Goal: Information Seeking & Learning: Compare options

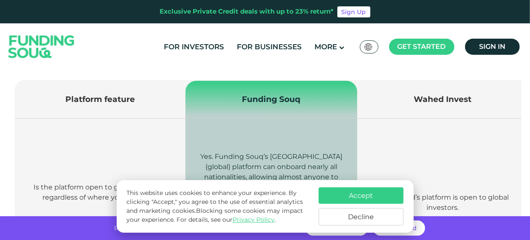
scroll to position [318, 0]
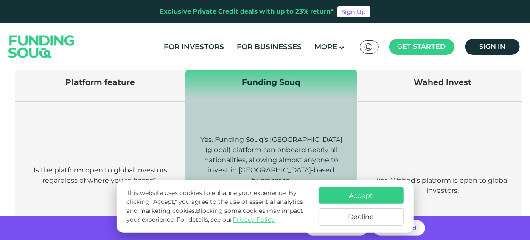
click at [311, 139] on span "Yes. Funding Souq’s [GEOGRAPHIC_DATA] (global) platform can onboard nearly all …" at bounding box center [271, 159] width 142 height 49
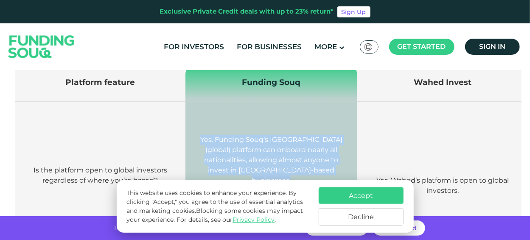
click at [311, 139] on span "Yes. Funding Souq’s [GEOGRAPHIC_DATA] (global) platform can onboard nearly all …" at bounding box center [271, 159] width 142 height 49
drag, startPoint x: 311, startPoint y: 139, endPoint x: 296, endPoint y: 155, distance: 22.2
click at [296, 155] on span "Yes. Funding Souq’s [GEOGRAPHIC_DATA] (global) platform can onboard nearly all …" at bounding box center [271, 159] width 142 height 49
click at [233, 145] on p "Yes. Funding Souq’s [GEOGRAPHIC_DATA] (global) platform can onboard nearly all …" at bounding box center [271, 160] width 146 height 51
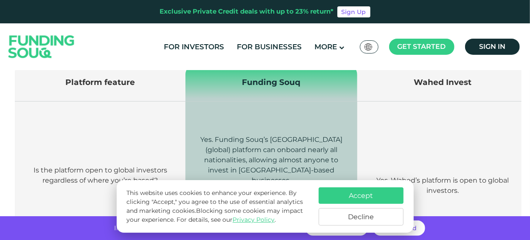
click at [213, 150] on span "Yes. Funding Souq’s [GEOGRAPHIC_DATA] (global) platform can onboard nearly all …" at bounding box center [271, 159] width 142 height 49
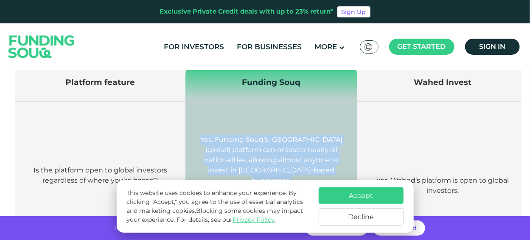
click at [213, 150] on span "Yes. Funding Souq’s [GEOGRAPHIC_DATA] (global) platform can onboard nearly all …" at bounding box center [271, 159] width 142 height 49
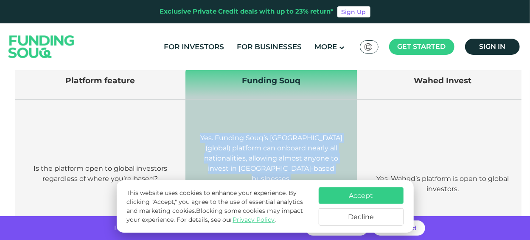
scroll to position [223, 0]
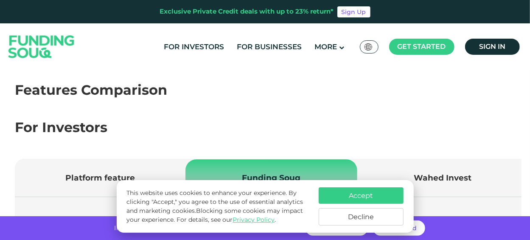
click at [347, 197] on button "Accept" at bounding box center [361, 195] width 85 height 17
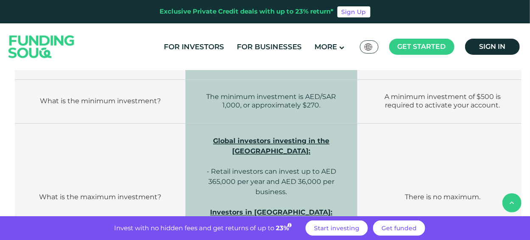
scroll to position [701, 0]
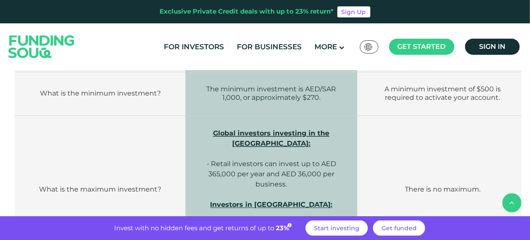
click at [205, 116] on td "Global investors investing in the [GEOGRAPHIC_DATA]: - Retail investors can inv…" at bounding box center [272, 190] width 172 height 148
click at [283, 160] on span "- Retail investors can invest up to AED 365,000 per year and AED 36,000 per bus…" at bounding box center [272, 174] width 130 height 28
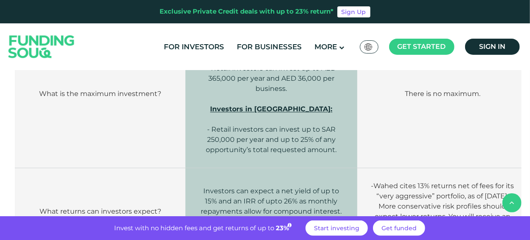
scroll to position [807, 0]
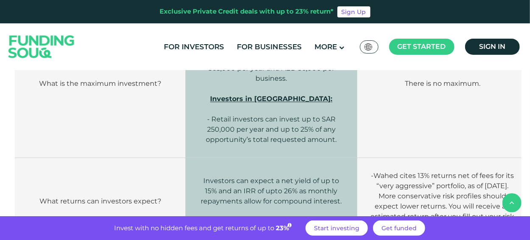
click at [303, 177] on span "Investors can expect a net yield of up to 15% and an IRR of upto 26% as monthly…" at bounding box center [271, 191] width 141 height 28
drag, startPoint x: 303, startPoint y: 158, endPoint x: 254, endPoint y: 163, distance: 49.1
click at [254, 177] on span "Investors can expect a net yield of up to 15% and an IRR of upto 26% as monthly…" at bounding box center [271, 191] width 141 height 28
drag, startPoint x: 254, startPoint y: 163, endPoint x: 243, endPoint y: 163, distance: 11.0
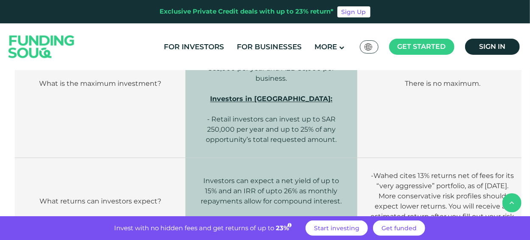
click at [243, 177] on span "Investors can expect a net yield of up to 15% and an IRR of upto 26% as monthly…" at bounding box center [271, 191] width 141 height 28
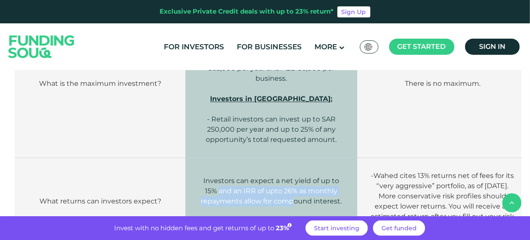
drag, startPoint x: 220, startPoint y: 163, endPoint x: 294, endPoint y: 180, distance: 75.6
click at [294, 180] on span "Investors can expect a net yield of up to 15% and an IRR of upto 26% as monthly…" at bounding box center [271, 191] width 141 height 28
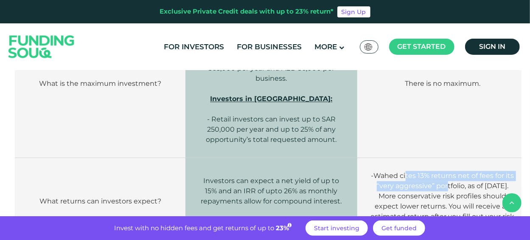
drag, startPoint x: 407, startPoint y: 141, endPoint x: 441, endPoint y: 152, distance: 35.7
click at [441, 172] on span "-Wahed cites 13% returns net of fees for its “very aggressive” portfolio, as of…" at bounding box center [443, 181] width 143 height 18
click at [404, 171] on p "-Wahed cites 13% returns net of fees for its “very aggressive” portfolio, as of…" at bounding box center [442, 181] width 145 height 20
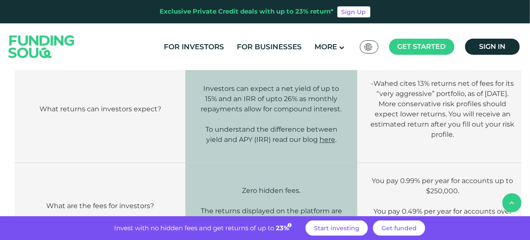
scroll to position [924, 0]
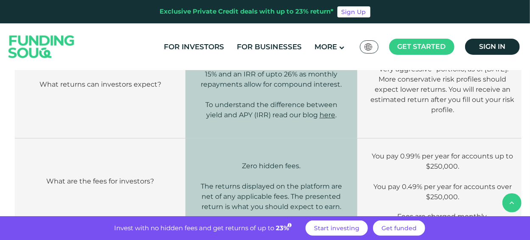
click at [261, 182] on span "The returns displayed on the platform are net of any applicable fees. The prese…" at bounding box center [271, 196] width 141 height 28
drag, startPoint x: 261, startPoint y: 162, endPoint x: 334, endPoint y: 170, distance: 73.1
click at [334, 181] on p "The returns displayed on the platform are net of any applicable fees. The prese…" at bounding box center [271, 196] width 146 height 31
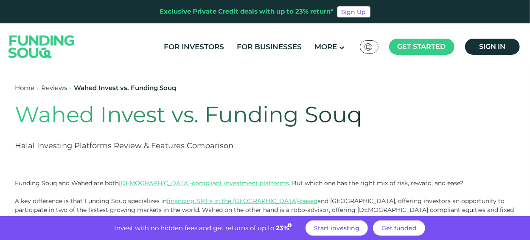
scroll to position [0, 0]
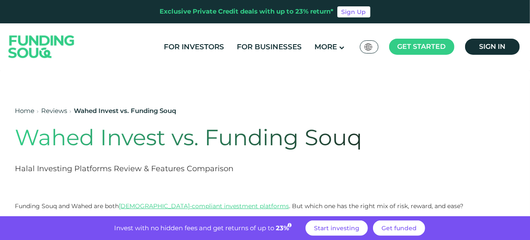
drag, startPoint x: 213, startPoint y: 91, endPoint x: 188, endPoint y: 30, distance: 66.2
click at [250, 11] on div "Exclusive Private Credit deals with up to 23% return*" at bounding box center [247, 12] width 174 height 10
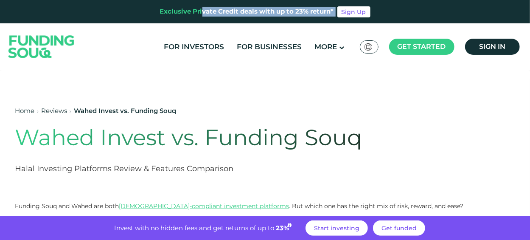
click at [250, 11] on div "Exclusive Private Credit deals with up to 23% return*" at bounding box center [247, 12] width 174 height 10
